Goal: Information Seeking & Learning: Learn about a topic

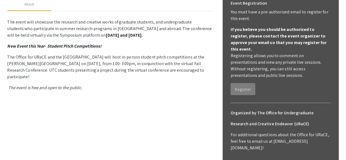
scroll to position [92, 0]
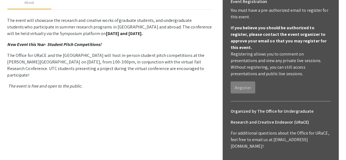
drag, startPoint x: 239, startPoint y: 80, endPoint x: 282, endPoint y: 85, distance: 43.0
click at [282, 85] on div "Event Registration You must have a pre-authorized email to register for this ev…" at bounding box center [280, 45] width 109 height 106
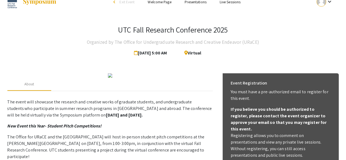
scroll to position [12, 0]
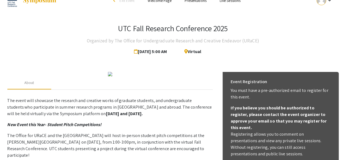
drag, startPoint x: 345, startPoint y: 37, endPoint x: 335, endPoint y: 31, distance: 12.4
click at [335, 31] on app-registration-page-preview "UTC Fall Research Conference 2025 Organized by The Office for Undergraduate Res…" at bounding box center [173, 159] width 346 height 293
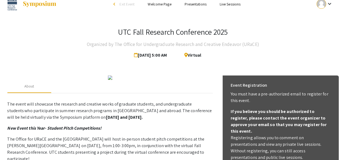
scroll to position [0, 0]
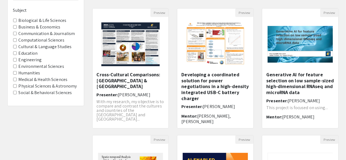
scroll to position [57, 0]
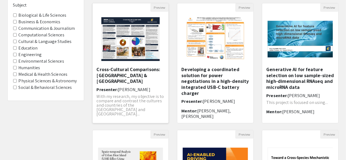
click at [128, 46] on img "Open Presentation <p>Cross-Cultural Comparisons: Vietnam &amp; United States of…" at bounding box center [130, 39] width 69 height 55
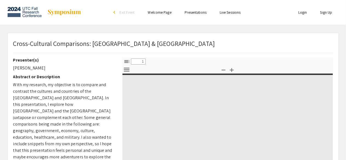
select select "custom"
type input "0"
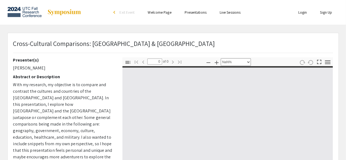
select select "auto"
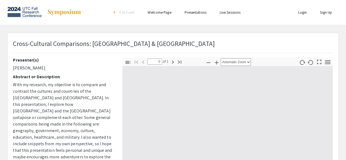
type input "1"
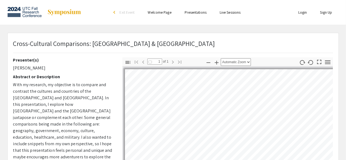
select select "auto"
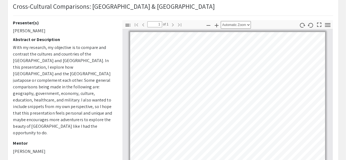
scroll to position [74, 0]
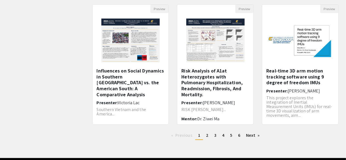
scroll to position [193, 0]
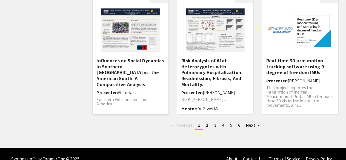
click at [150, 49] on img at bounding box center [130, 30] width 69 height 55
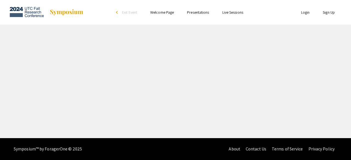
select select "custom"
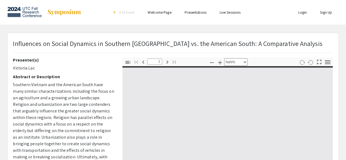
type input "0"
select select "custom"
type input "1"
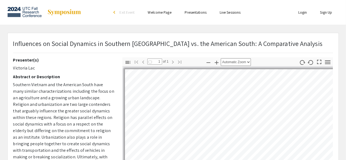
select select "auto"
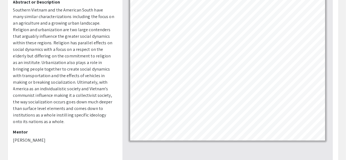
scroll to position [74, 0]
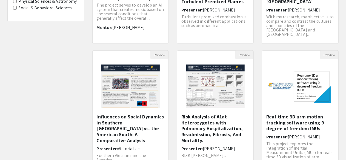
scroll to position [191, 0]
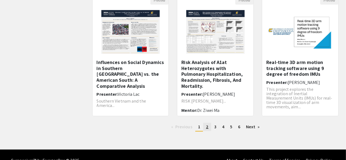
click at [205, 128] on link "page 2" at bounding box center [207, 127] width 8 height 8
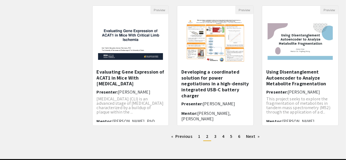
scroll to position [182, 0]
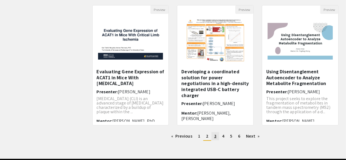
click at [216, 134] on link "page 3" at bounding box center [215, 136] width 8 height 8
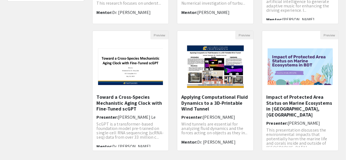
scroll to position [156, 0]
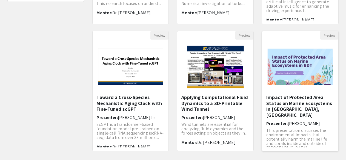
click at [302, 93] on div "Open Presentation <p>Impact of Protected Area Status on Marine Ecosystems in Bo…" at bounding box center [300, 67] width 76 height 55
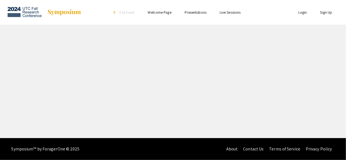
select select "custom"
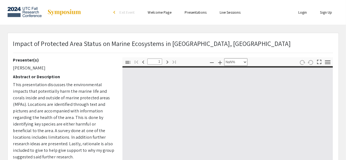
type input "0"
select select "custom"
type input "1"
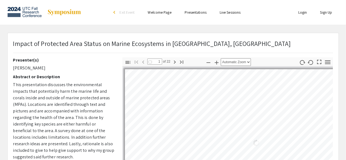
select select "auto"
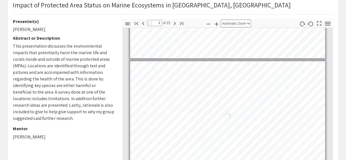
scroll to position [320, 0]
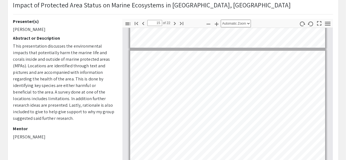
type input "16"
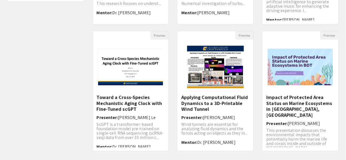
scroll to position [203, 0]
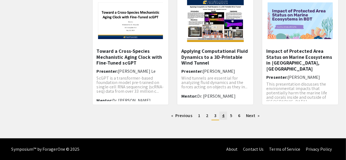
click at [223, 119] on link "page 4" at bounding box center [223, 116] width 8 height 8
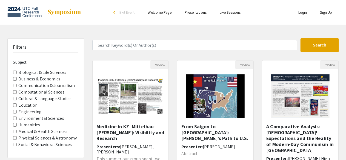
click at [300, 101] on img "Open Presentation <p>A Comparative Analysis: Americans' Expectations and the Re…" at bounding box center [300, 96] width 69 height 55
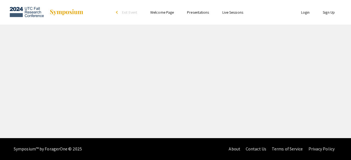
select select "custom"
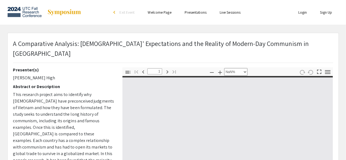
type input "0"
select select "custom"
type input "1"
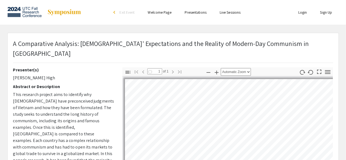
select select "auto"
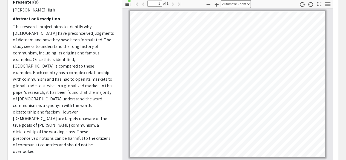
scroll to position [69, 0]
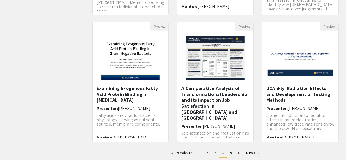
scroll to position [164, 0]
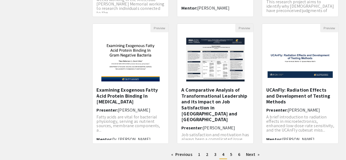
drag, startPoint x: 349, startPoint y: 112, endPoint x: 39, endPoint y: 105, distance: 309.8
click at [39, 105] on div "Filters Subject Biological & Life Sciences Business & Economics Communication &…" at bounding box center [45, 19] width 85 height 289
click at [194, 65] on img "Open Presentation <p>A Comparative Analysis of Transformational Leadership and …" at bounding box center [215, 59] width 69 height 55
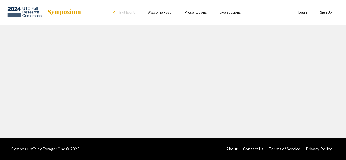
select select "custom"
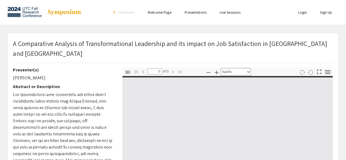
type input "1"
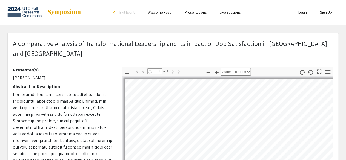
select select "auto"
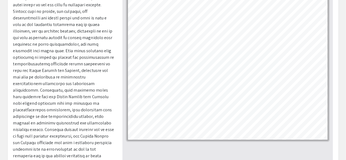
scroll to position [94, 0]
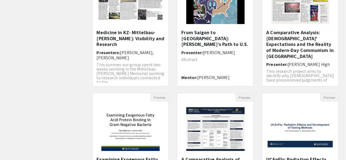
scroll to position [164, 0]
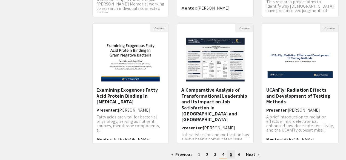
click at [229, 155] on link "page 5" at bounding box center [231, 155] width 8 height 8
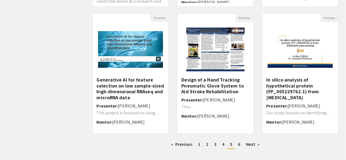
scroll to position [176, 0]
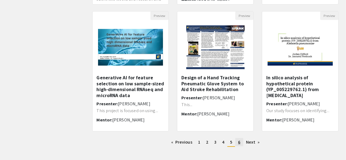
click at [241, 141] on link "page 6" at bounding box center [239, 142] width 8 height 8
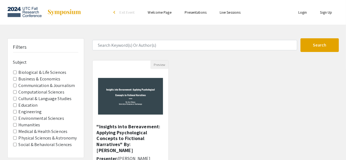
scroll to position [76, 0]
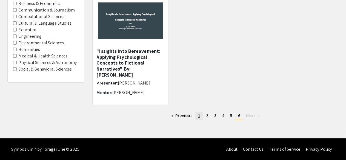
click at [199, 117] on span "1" at bounding box center [199, 116] width 2 height 6
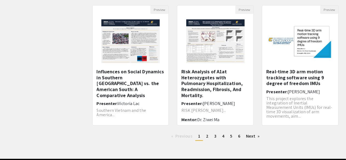
scroll to position [203, 0]
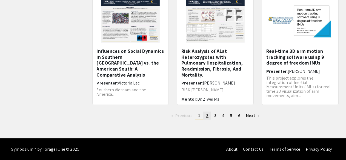
click at [205, 116] on link "page 2" at bounding box center [207, 116] width 8 height 8
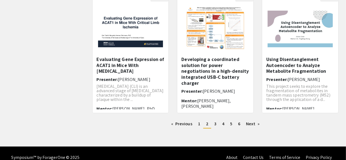
scroll to position [203, 0]
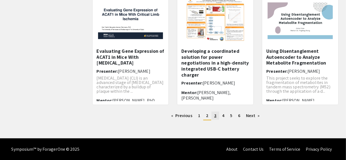
click at [212, 114] on link "page 3" at bounding box center [215, 116] width 8 height 8
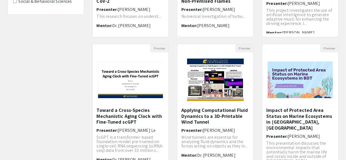
scroll to position [203, 0]
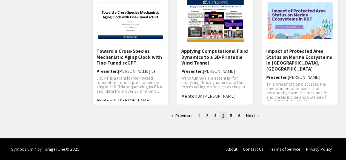
click at [226, 114] on link "page 4" at bounding box center [223, 116] width 8 height 8
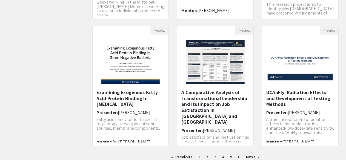
scroll to position [163, 0]
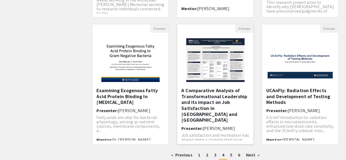
click at [198, 104] on h5 "A Comparative Analysis of Transformational Leadership and its impact on Job Sat…" at bounding box center [215, 106] width 68 height 36
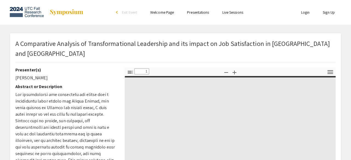
select select "custom"
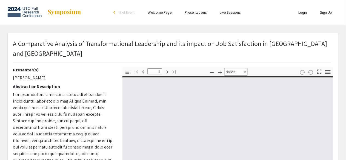
type input "0"
select select "custom"
type input "1"
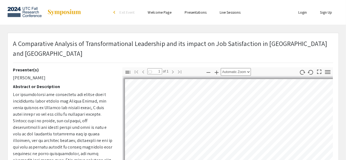
select select "auto"
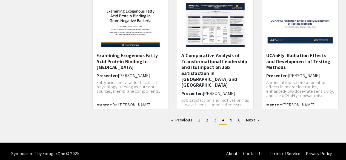
scroll to position [203, 0]
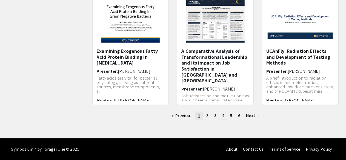
click at [201, 116] on link "page 1" at bounding box center [199, 116] width 8 height 8
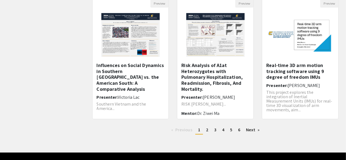
scroll to position [190, 0]
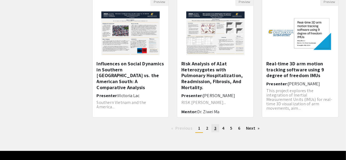
click at [215, 127] on span "3" at bounding box center [215, 128] width 2 height 6
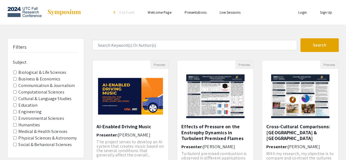
scroll to position [190, 0]
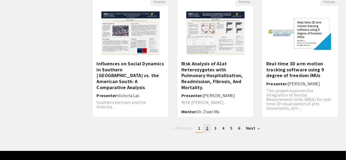
click at [207, 130] on span "2" at bounding box center [207, 128] width 2 height 6
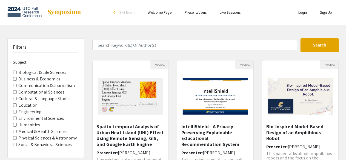
scroll to position [203, 0]
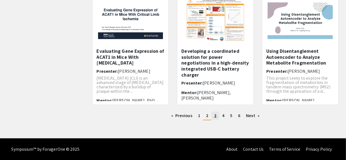
click at [215, 114] on span "3" at bounding box center [215, 116] width 2 height 6
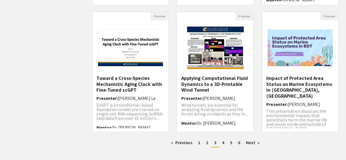
scroll to position [177, 0]
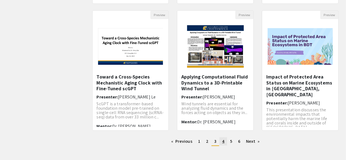
click at [224, 145] on link "page 4" at bounding box center [223, 141] width 8 height 8
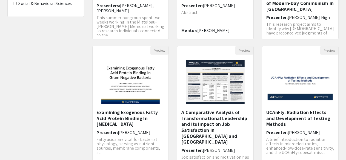
scroll to position [203, 0]
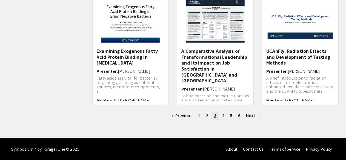
click at [213, 118] on link "page 3" at bounding box center [215, 116] width 8 height 8
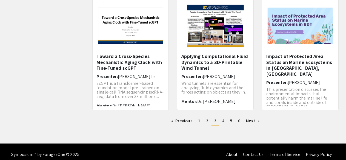
scroll to position [199, 0]
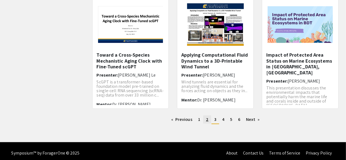
click at [207, 120] on span "2" at bounding box center [207, 120] width 2 height 6
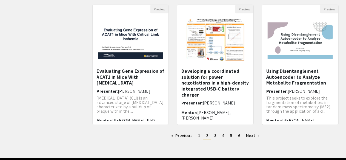
scroll to position [175, 0]
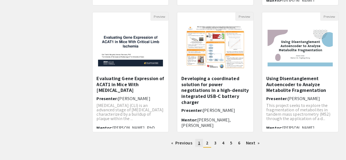
click at [198, 145] on span "1" at bounding box center [199, 143] width 2 height 6
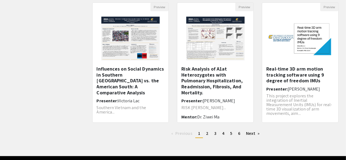
scroll to position [184, 0]
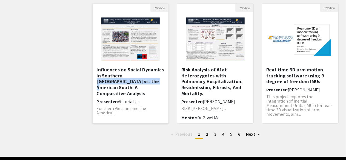
drag, startPoint x: 202, startPoint y: 144, endPoint x: 124, endPoint y: 79, distance: 101.5
click at [124, 79] on h5 "Influences on Social Dynamics in Southern Vietnam vs. the American South: A Com…" at bounding box center [131, 82] width 68 height 30
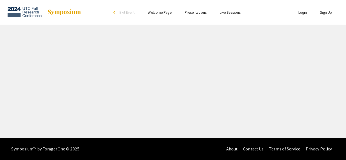
select select "custom"
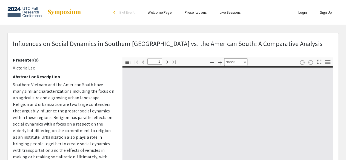
type input "0"
select select "custom"
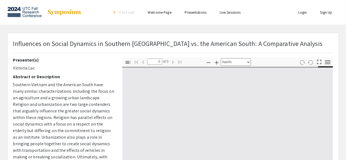
type input "1"
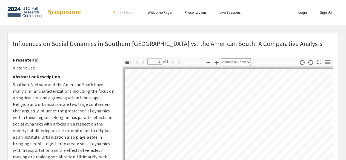
select select "auto"
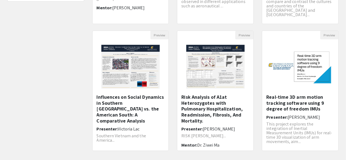
scroll to position [203, 0]
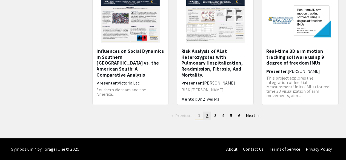
click at [208, 115] on link "page 2" at bounding box center [207, 116] width 8 height 8
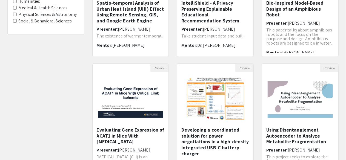
scroll to position [203, 0]
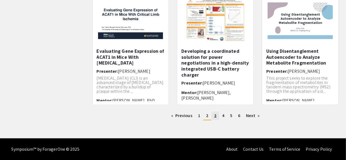
click at [217, 114] on link "page 3" at bounding box center [215, 116] width 8 height 8
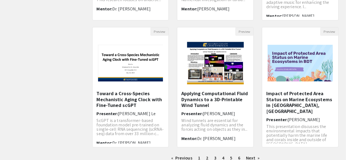
scroll to position [191, 0]
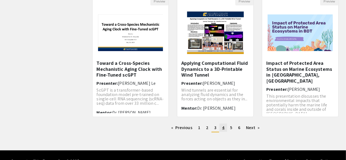
click at [224, 126] on span "4" at bounding box center [223, 128] width 2 height 6
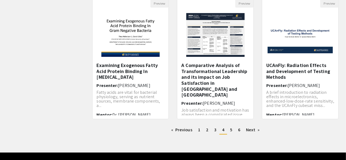
scroll to position [196, 0]
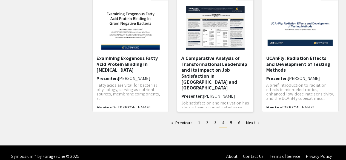
click at [215, 74] on h5 "A Comparative Analysis of Transformational Leadership and its impact on Job Sat…" at bounding box center [215, 73] width 68 height 36
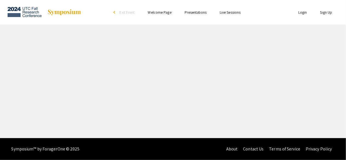
select select "custom"
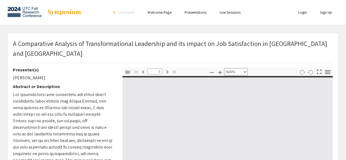
type input "0"
select select "custom"
type input "1"
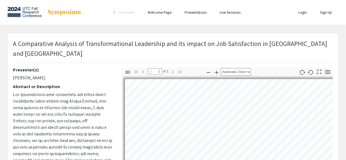
select select "auto"
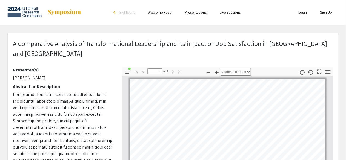
click at [236, 49] on p "A Comparative Analysis of Transformational Leadership and its impact on Job Sat…" at bounding box center [173, 49] width 320 height 20
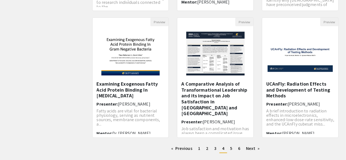
scroll to position [175, 0]
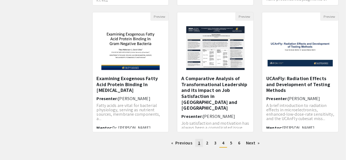
click at [198, 143] on link "page 1" at bounding box center [199, 143] width 8 height 8
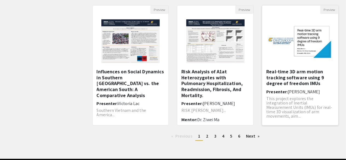
scroll to position [182, 0]
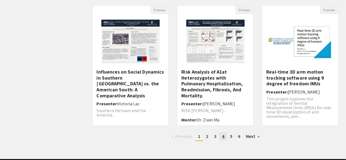
click at [222, 134] on link "page 4" at bounding box center [223, 137] width 8 height 8
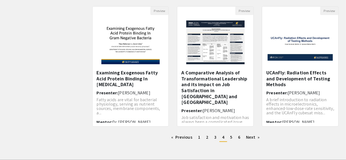
scroll to position [180, 0]
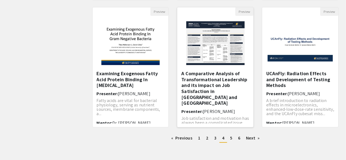
click at [198, 59] on img "Open Presentation <p>A Comparative Analysis of Transformational Leadership and …" at bounding box center [215, 43] width 69 height 55
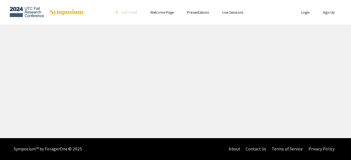
select select "custom"
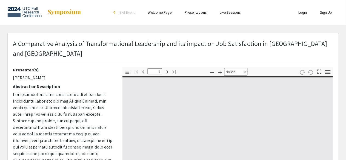
type input "0"
select select "custom"
type input "1"
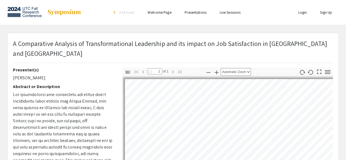
select select "auto"
